Goal: Find specific page/section: Find specific page/section

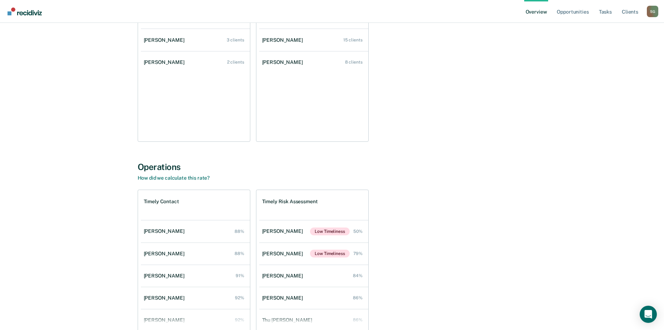
scroll to position [148, 0]
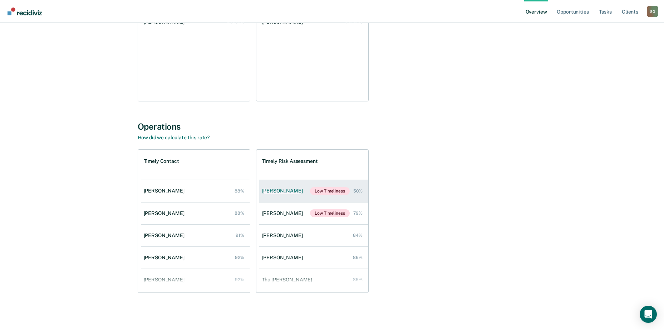
click at [279, 191] on div "Tam Garrett" at bounding box center [284, 191] width 44 height 6
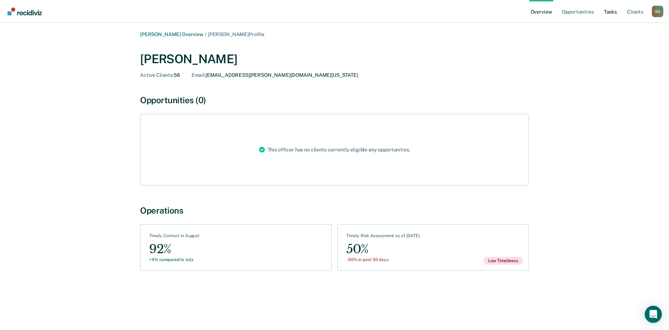
click at [609, 14] on link "Tasks" at bounding box center [611, 11] width 16 height 23
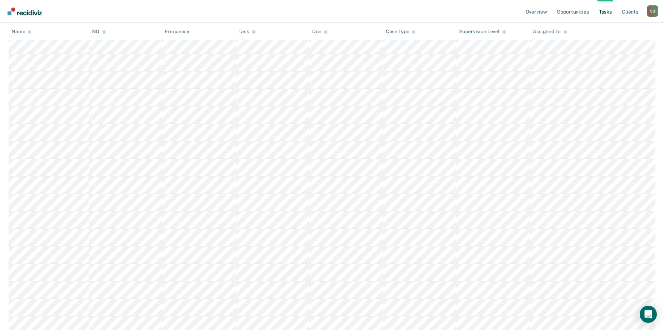
scroll to position [429, 0]
